Goal: Find specific page/section: Find specific page/section

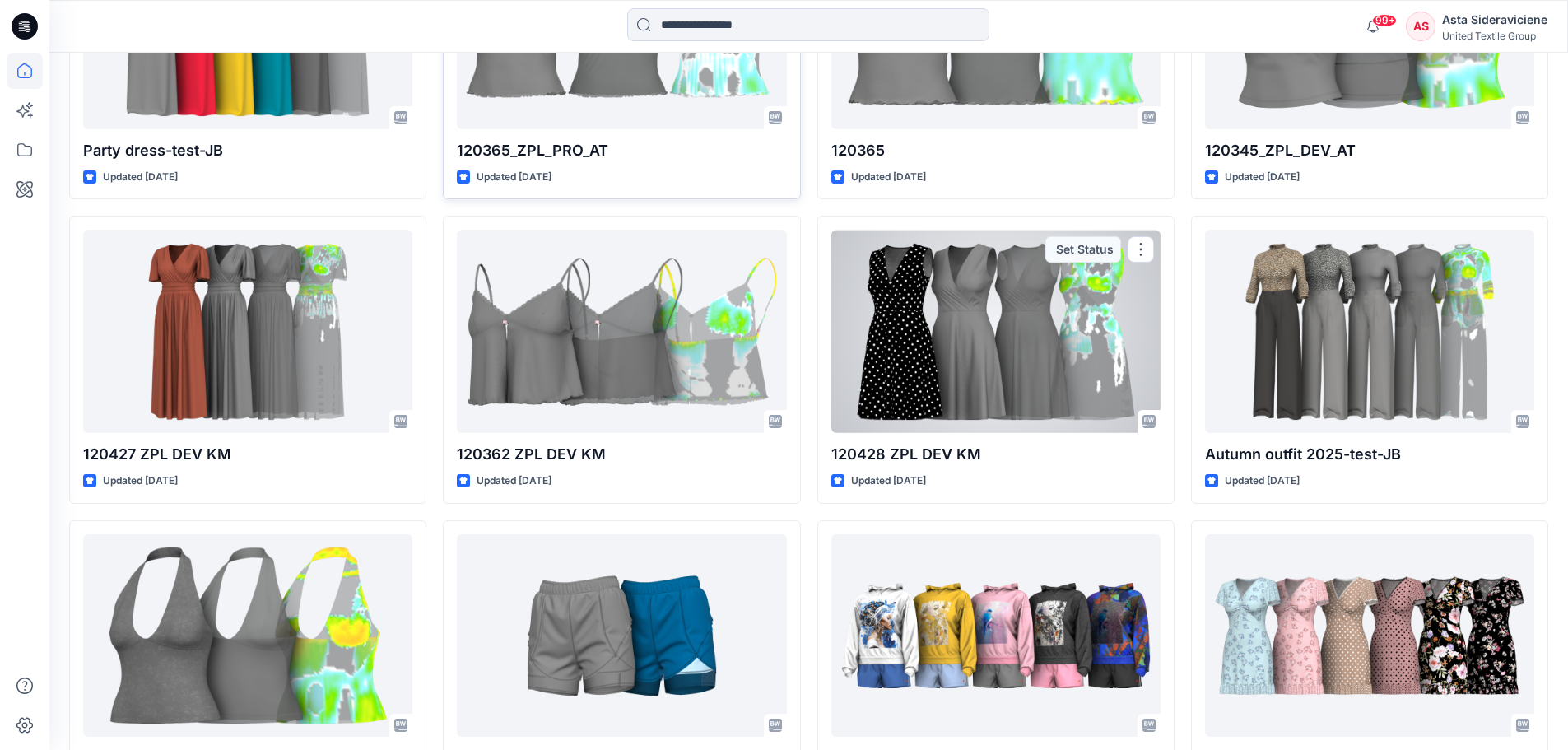
scroll to position [659, 0]
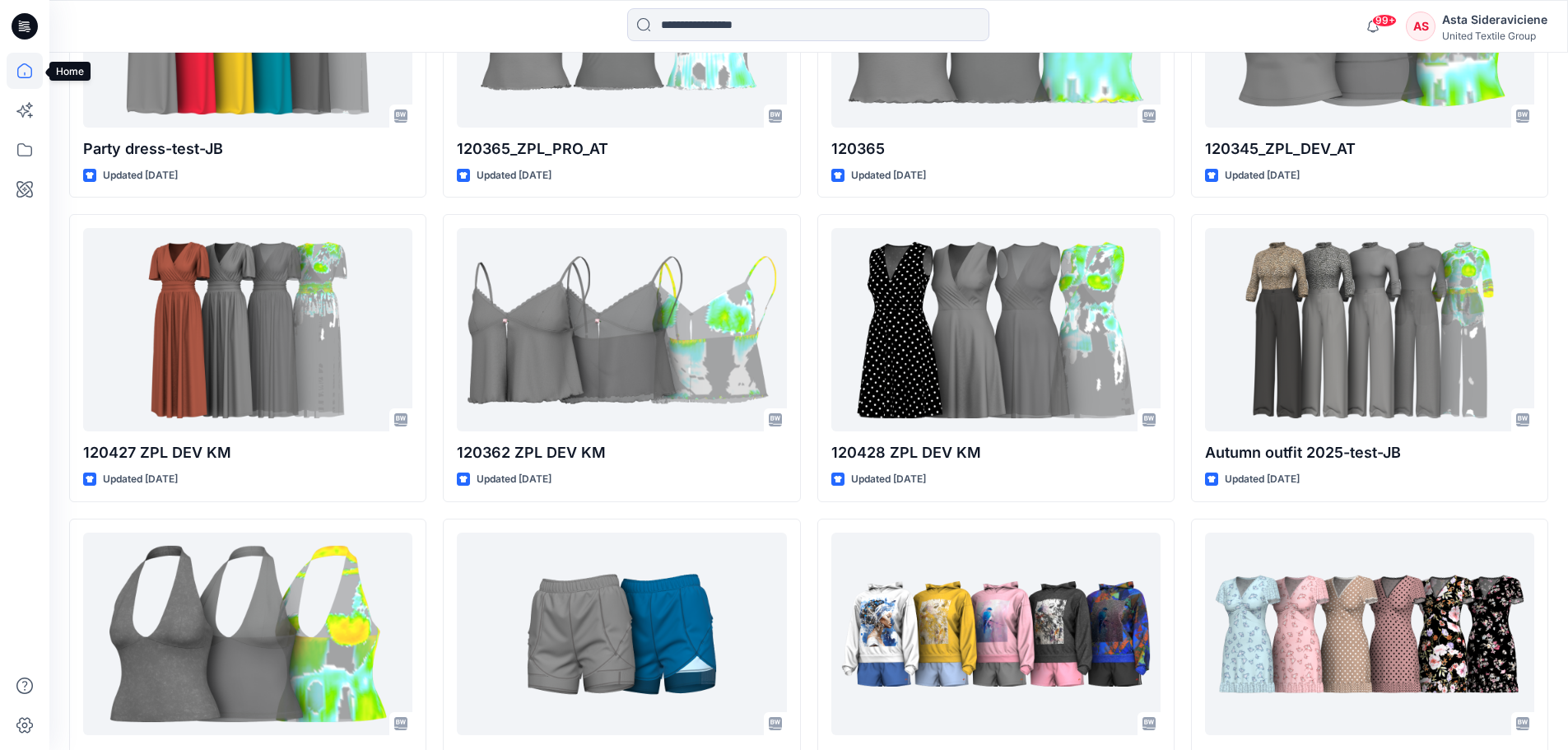
click at [22, 77] on icon at bounding box center [25, 71] width 36 height 36
click at [25, 146] on icon at bounding box center [24, 149] width 15 height 13
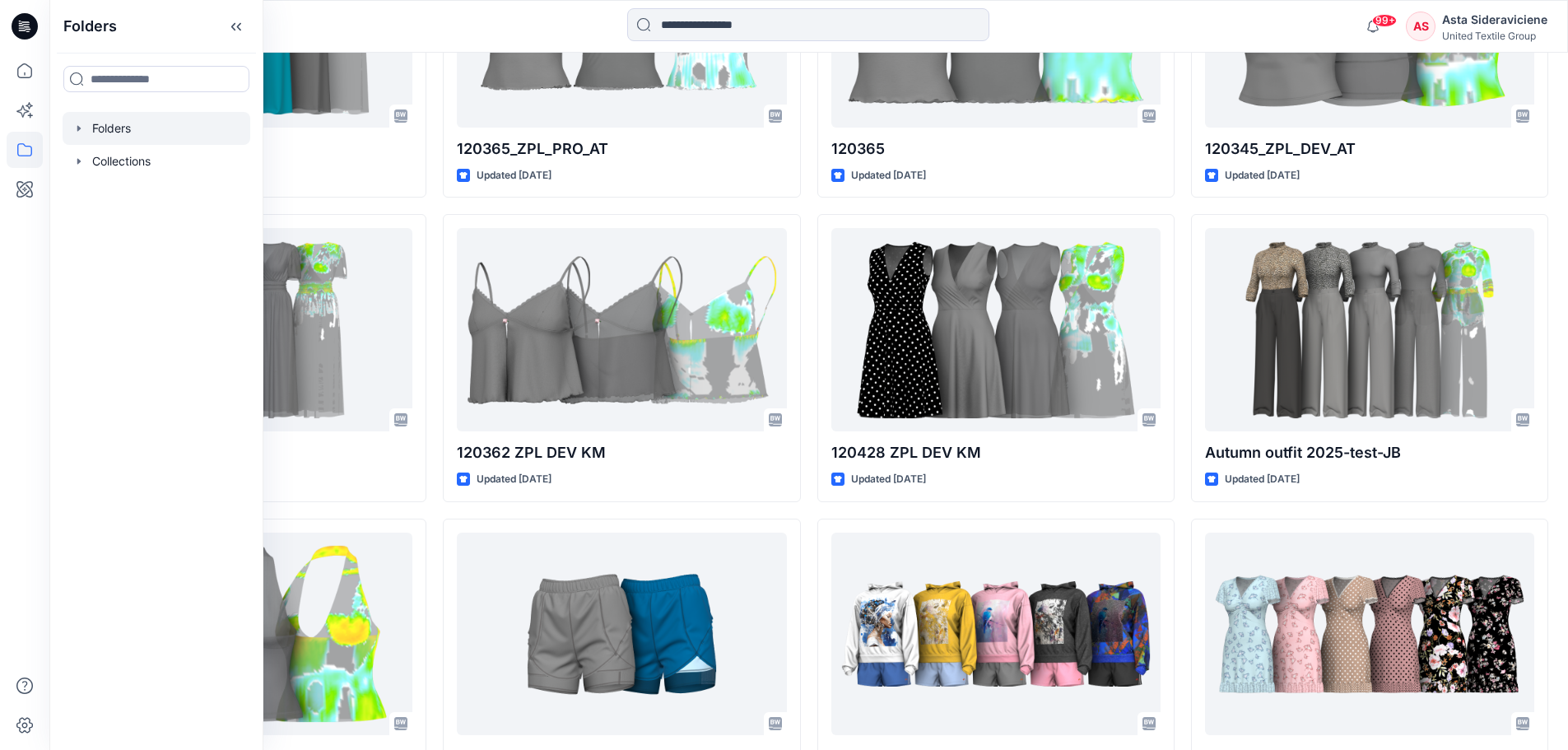
click at [100, 131] on div at bounding box center [155, 129] width 187 height 33
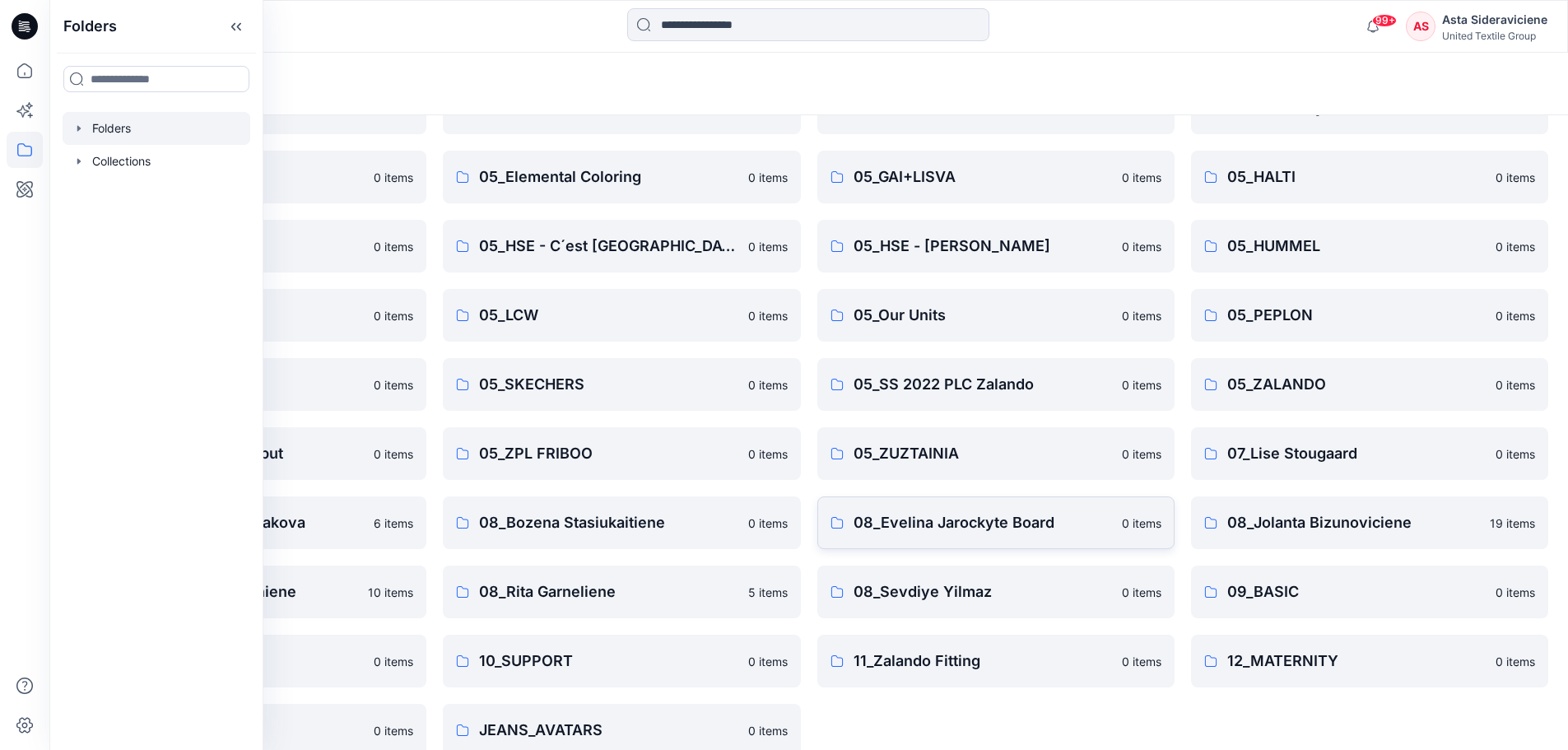
scroll to position [402, 0]
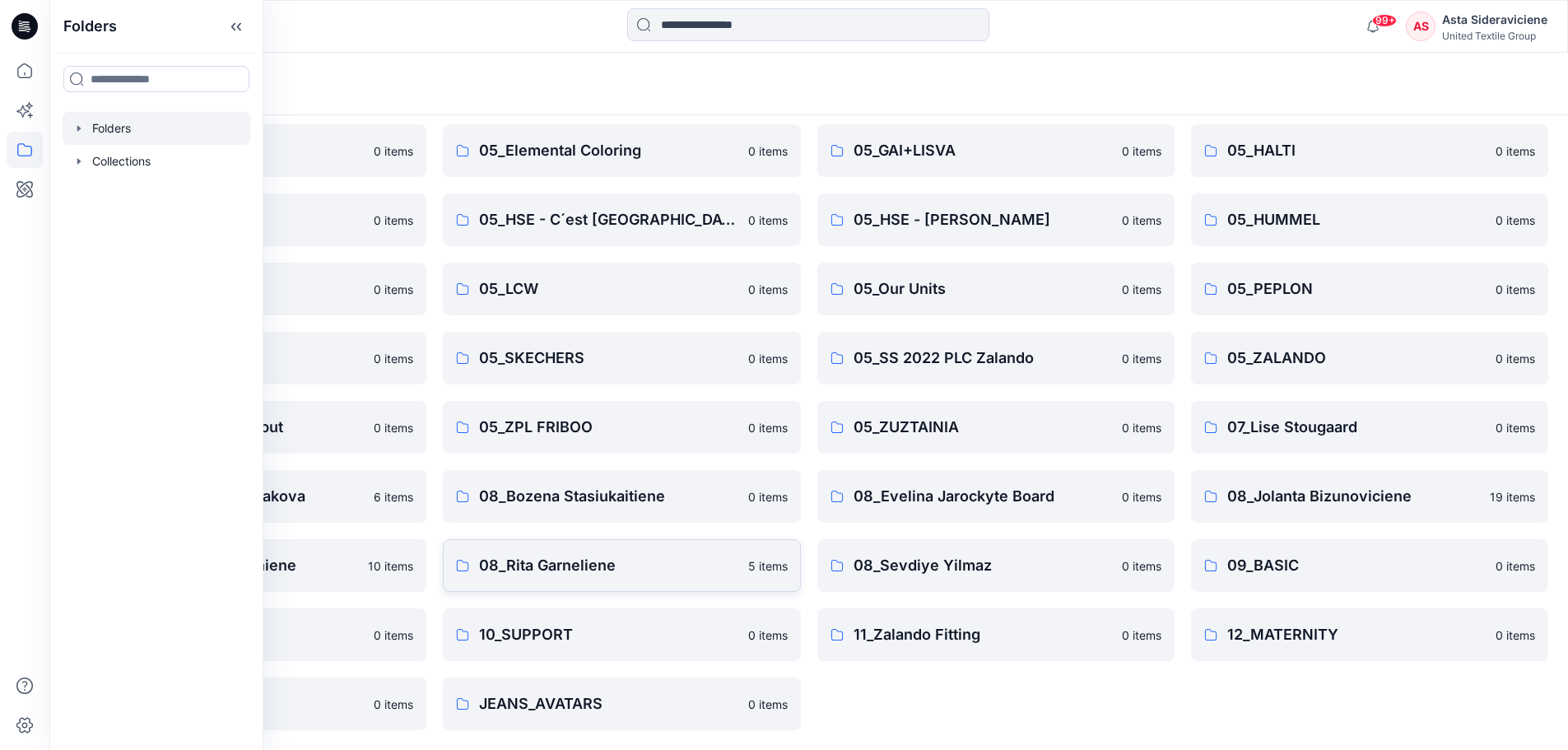
click at [562, 576] on p "08_Rita Garneliene" at bounding box center [608, 565] width 259 height 23
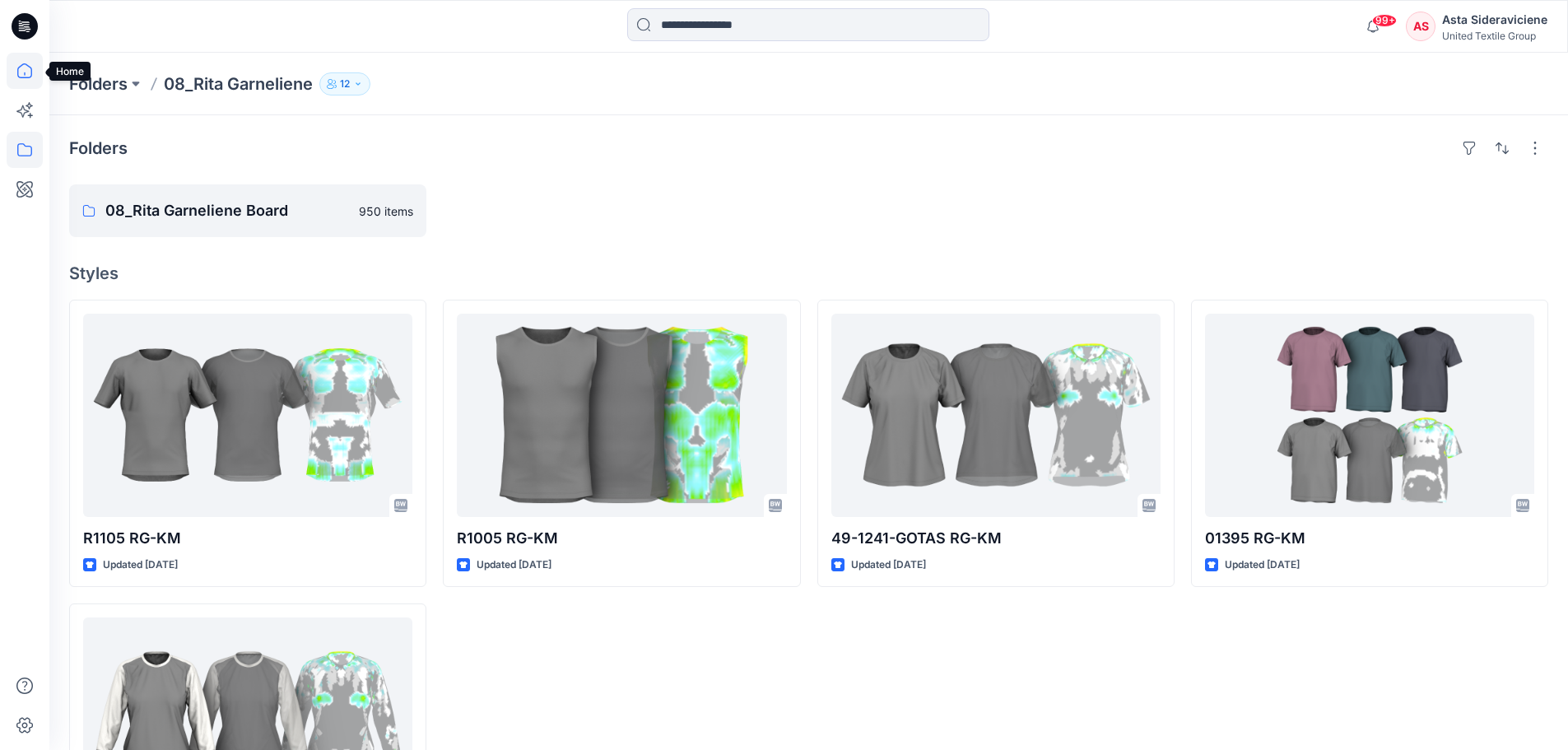
click at [24, 64] on icon at bounding box center [25, 71] width 36 height 36
